Goal: Information Seeking & Learning: Learn about a topic

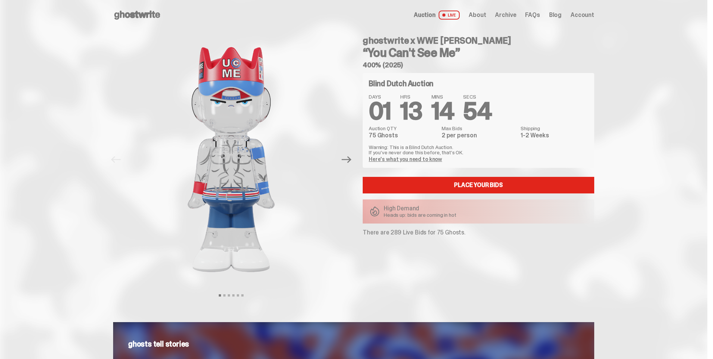
click at [416, 159] on link "Here's what you need to know" at bounding box center [405, 159] width 73 height 7
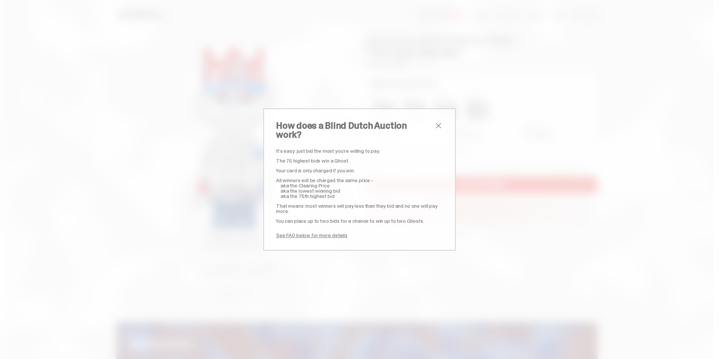
click at [434, 130] on span "close" at bounding box center [438, 125] width 9 height 9
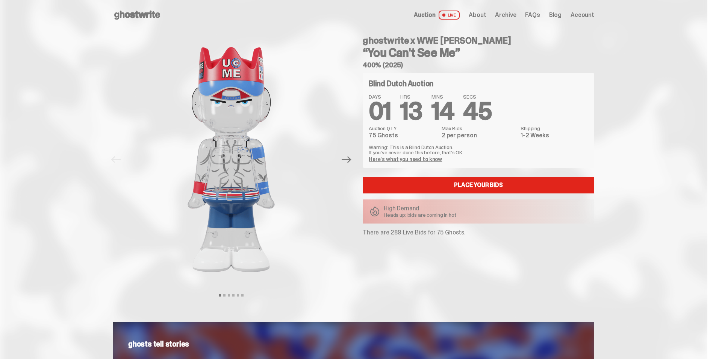
click at [127, 13] on use at bounding box center [137, 15] width 46 height 9
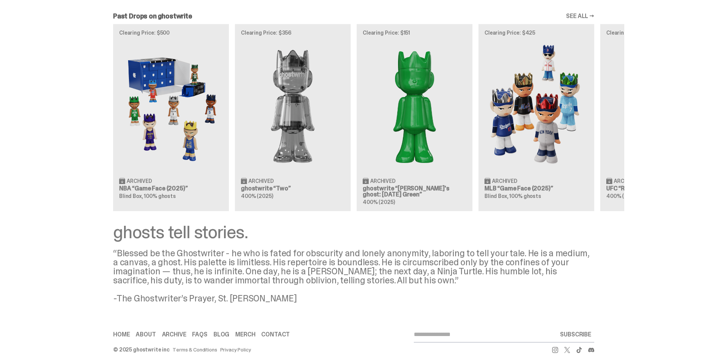
scroll to position [790, 0]
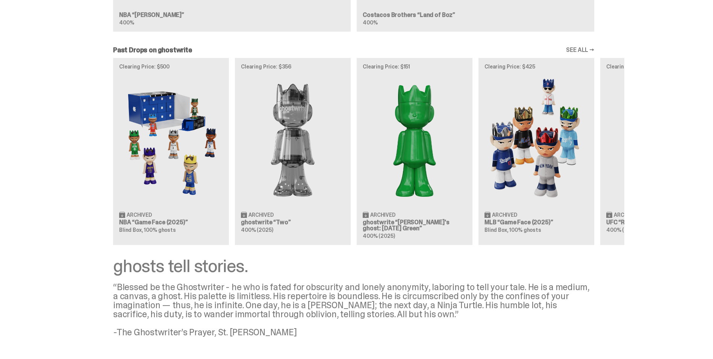
click at [585, 49] on link "SEE ALL →" at bounding box center [580, 50] width 28 height 6
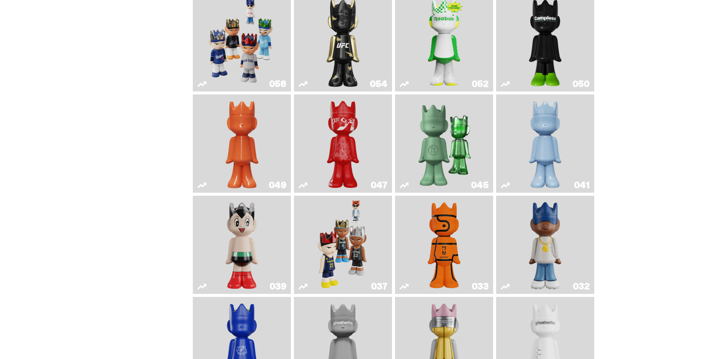
scroll to position [188, 0]
click at [362, 137] on img "Skip" at bounding box center [343, 143] width 40 height 92
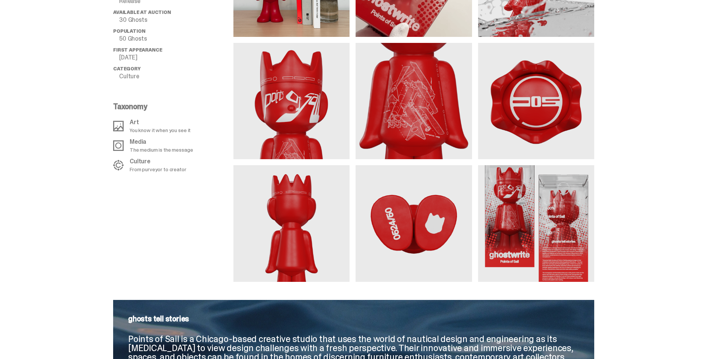
scroll to position [677, 0]
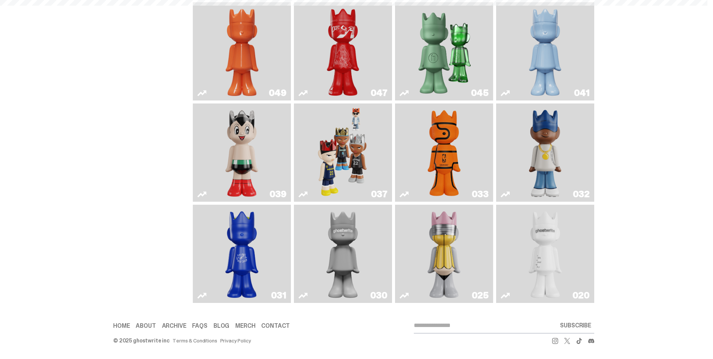
scroll to position [188, 0]
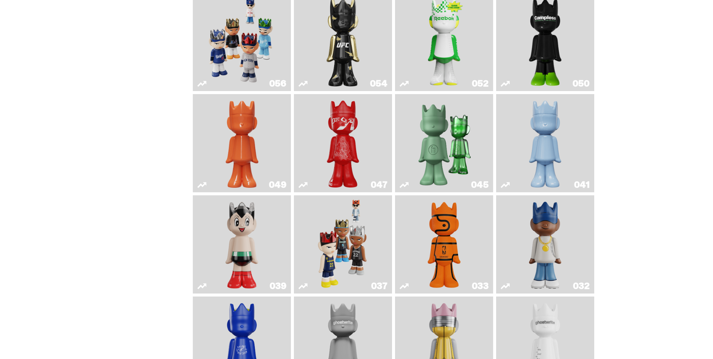
click at [452, 234] on img "Game Ball" at bounding box center [444, 244] width 40 height 92
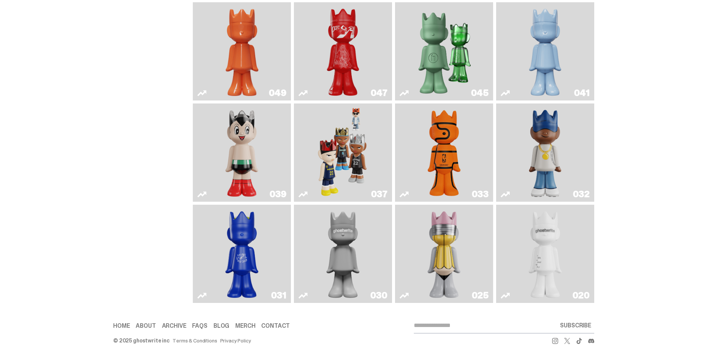
scroll to position [283, 0]
click at [570, 147] on img "Swingman" at bounding box center [546, 152] width 52 height 92
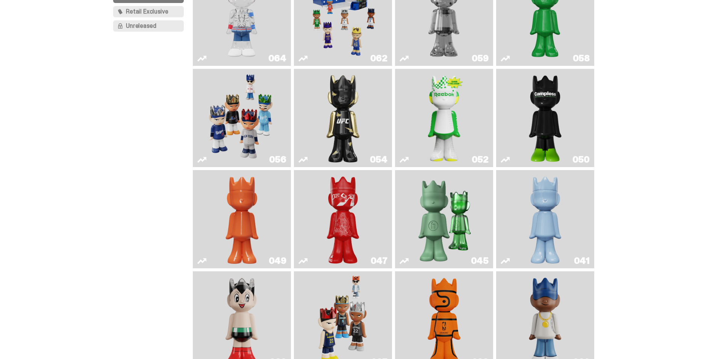
scroll to position [113, 0]
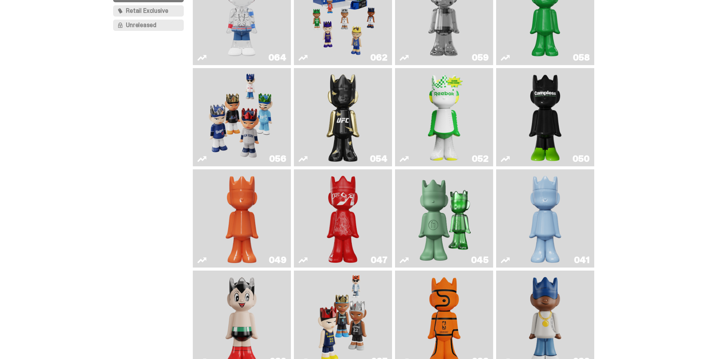
click at [352, 133] on img "Ruby" at bounding box center [343, 117] width 40 height 92
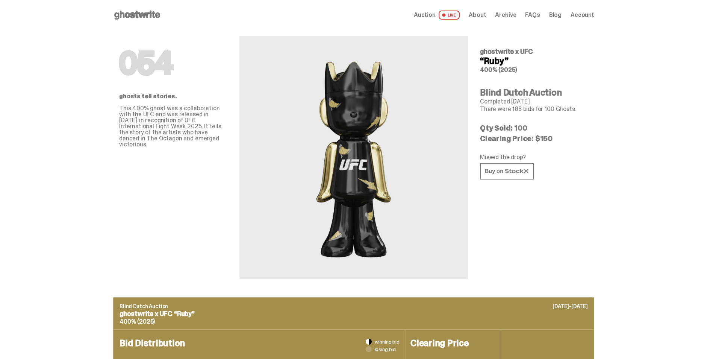
scroll to position [113, 0]
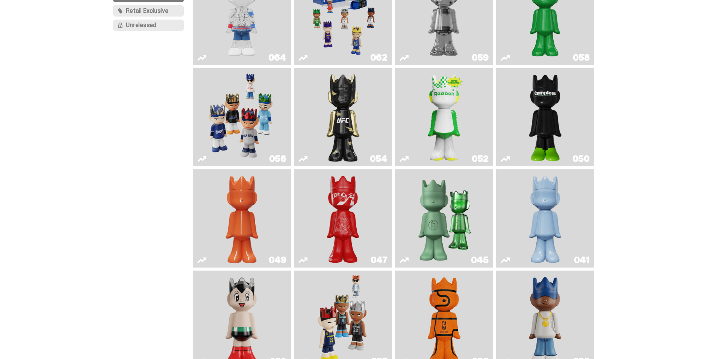
click at [253, 122] on img "Game Face (2025)" at bounding box center [242, 117] width 74 height 92
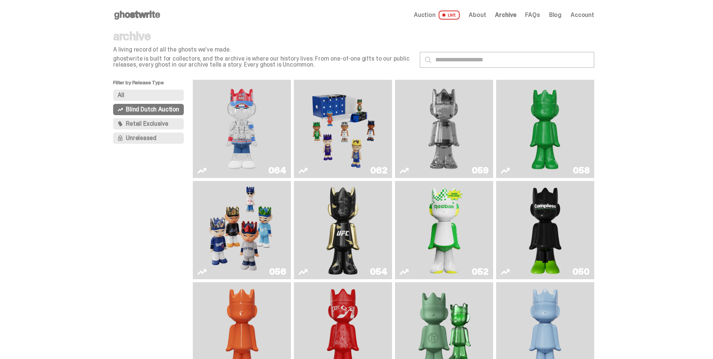
click at [555, 211] on img "Campless" at bounding box center [546, 230] width 40 height 92
